Goal: Task Accomplishment & Management: Use online tool/utility

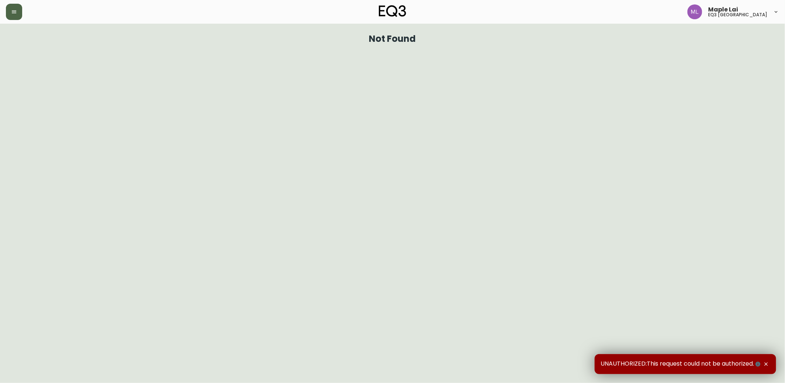
click at [11, 8] on button "button" at bounding box center [14, 12] width 16 height 16
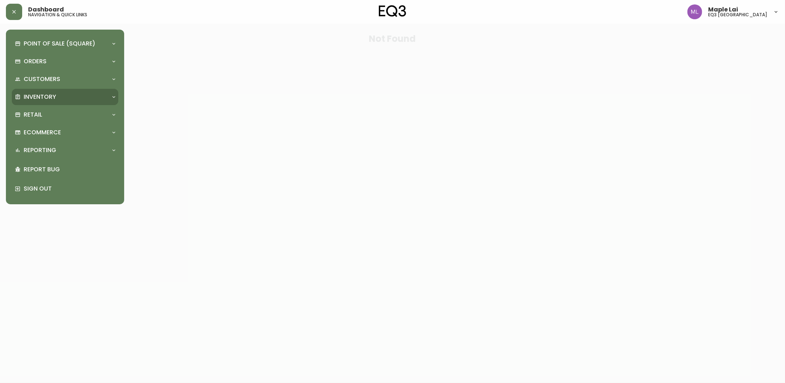
click at [53, 90] on div "Inventory" at bounding box center [65, 97] width 107 height 16
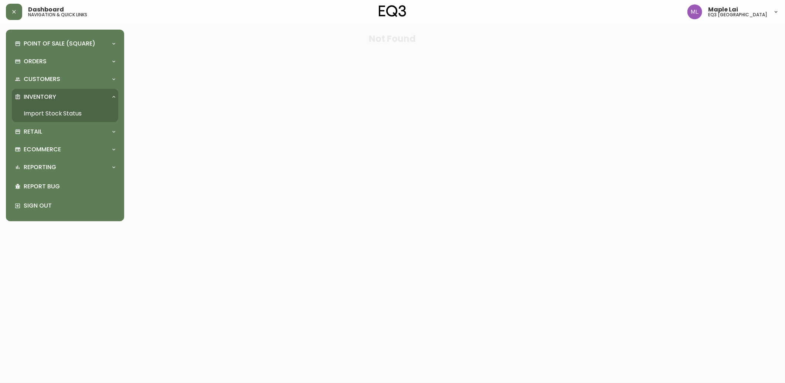
click at [59, 107] on link "Import Stock Status" at bounding box center [65, 113] width 107 height 17
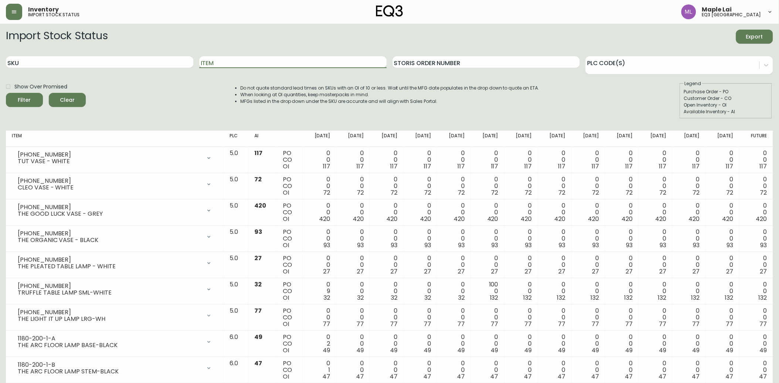
click at [237, 60] on input "Item" at bounding box center [292, 62] width 187 height 12
type input "tide"
click at [6, 93] on button "Filter" at bounding box center [24, 100] width 37 height 14
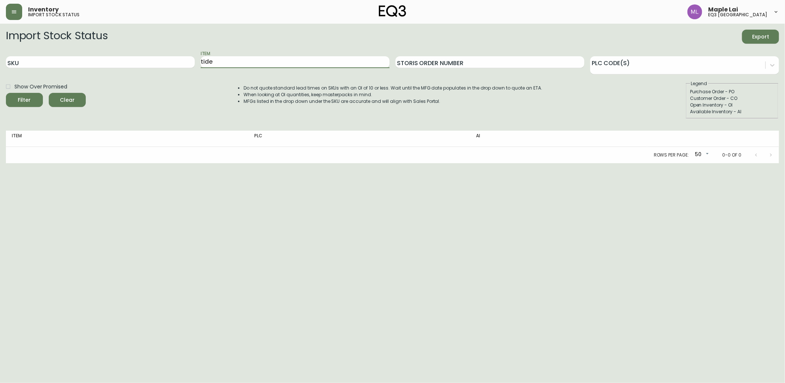
drag, startPoint x: 222, startPoint y: 67, endPoint x: 183, endPoint y: 68, distance: 39.6
click at [183, 67] on div "SKU Item tide Storis Order Number PLC Code(s)" at bounding box center [393, 62] width 774 height 24
